Goal: Navigation & Orientation: Understand site structure

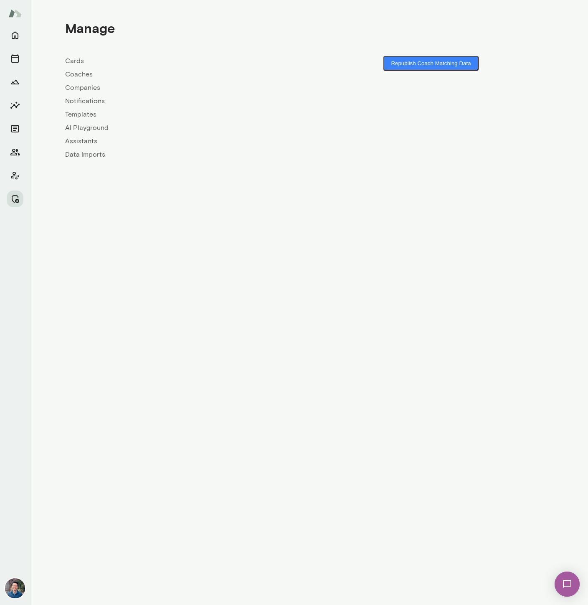
click at [18, 590] on img at bounding box center [15, 588] width 20 height 20
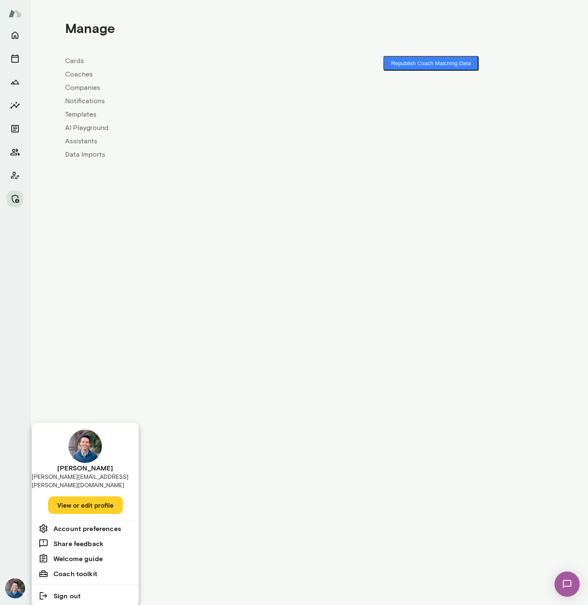
click at [208, 518] on div at bounding box center [294, 302] width 588 height 605
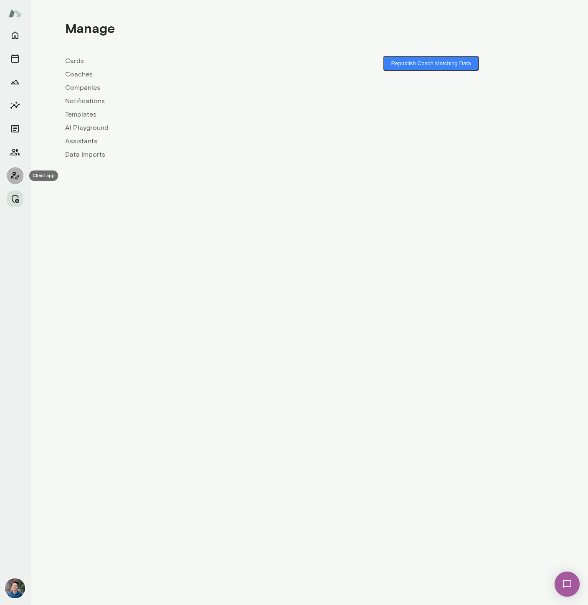
click at [11, 176] on icon "Client app" at bounding box center [15, 175] width 10 height 10
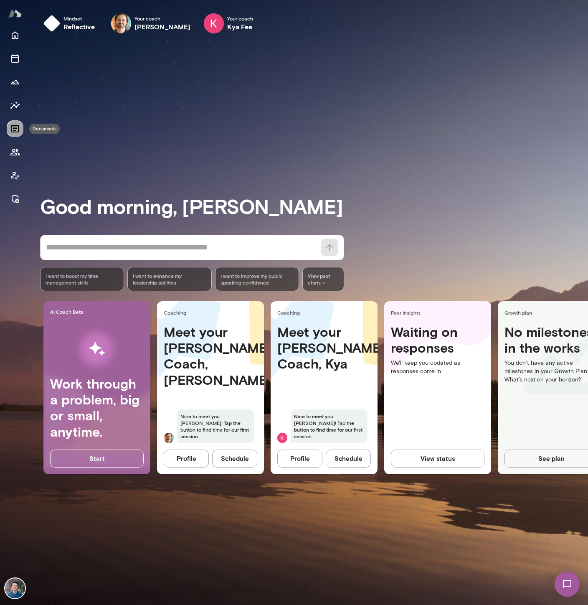
click at [13, 126] on icon "Documents" at bounding box center [15, 129] width 10 height 10
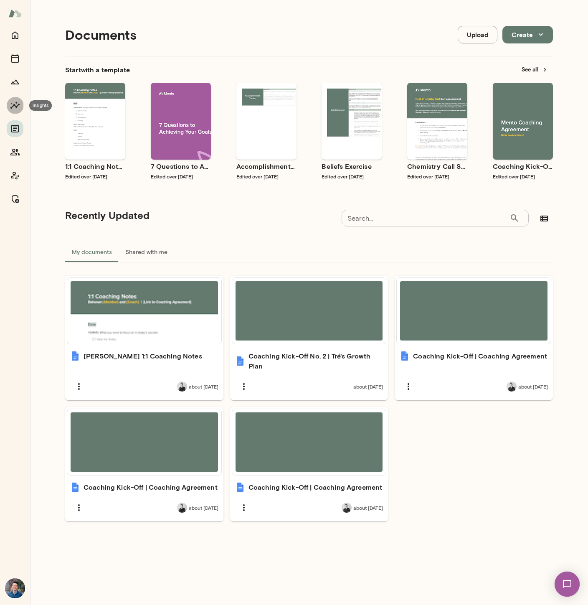
drag, startPoint x: 10, startPoint y: 102, endPoint x: 28, endPoint y: 97, distance: 17.7
click at [10, 102] on icon "Insights" at bounding box center [15, 105] width 10 height 10
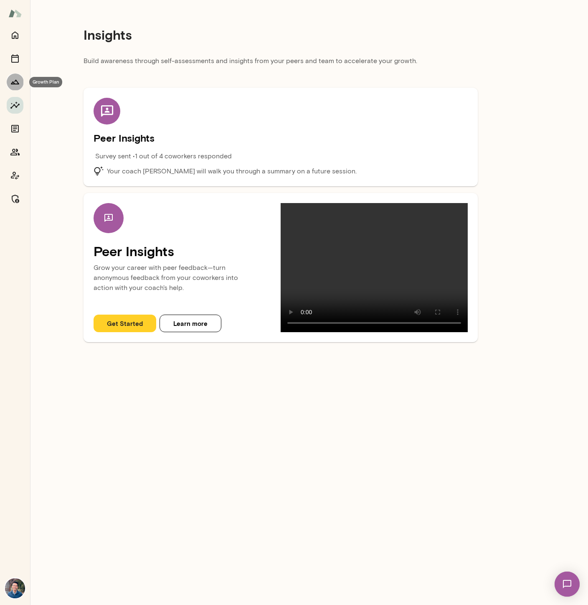
click at [12, 81] on icon "Growth Plan" at bounding box center [15, 82] width 10 height 10
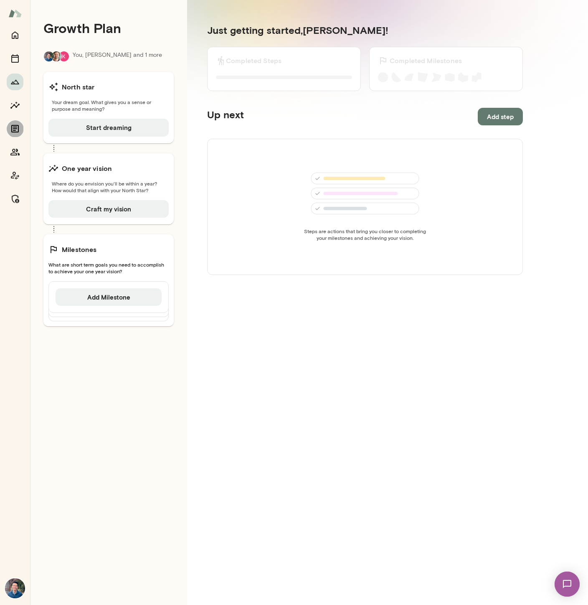
click at [13, 126] on icon "Documents" at bounding box center [15, 129] width 10 height 10
